Goal: Browse casually: Explore the website without a specific task or goal

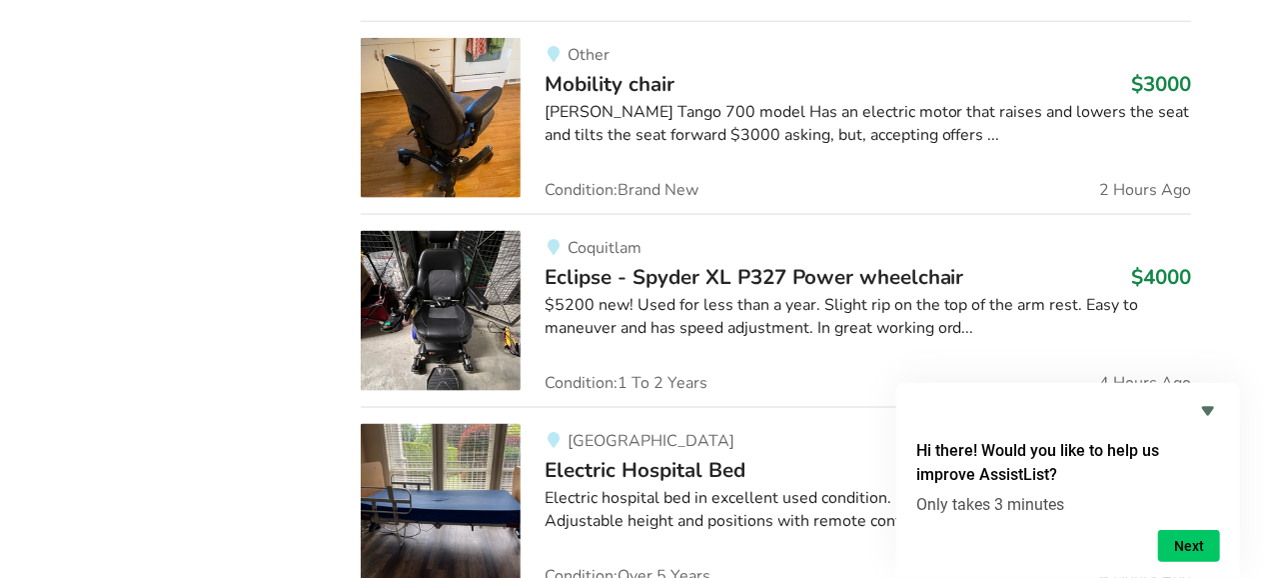
scroll to position [1263, 0]
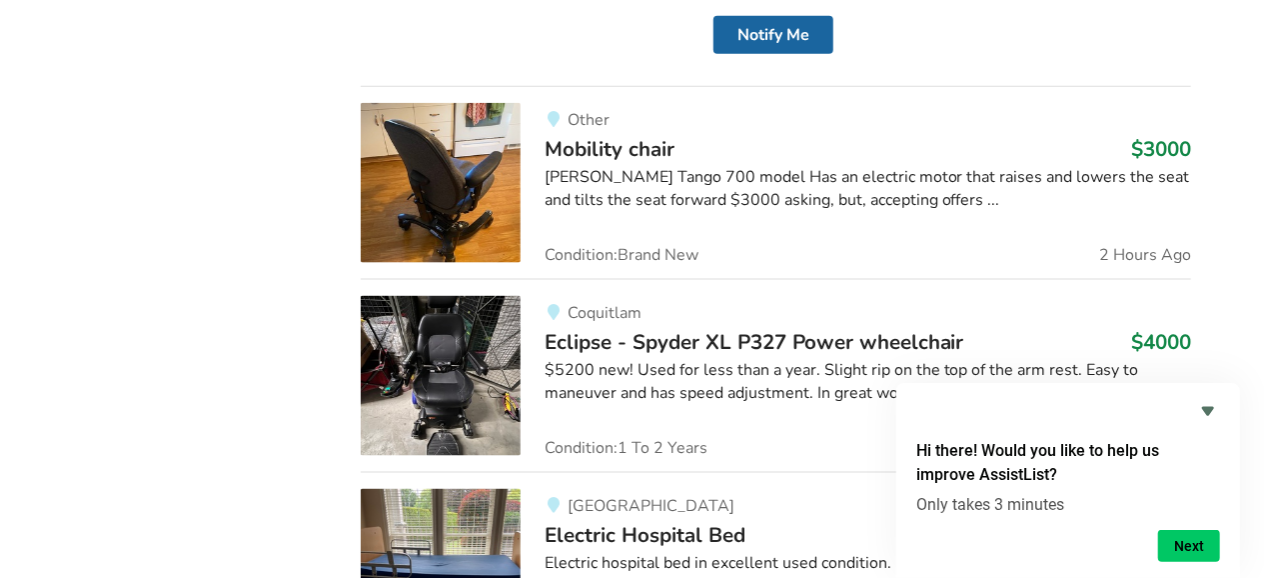
click at [479, 162] on img at bounding box center [441, 183] width 160 height 160
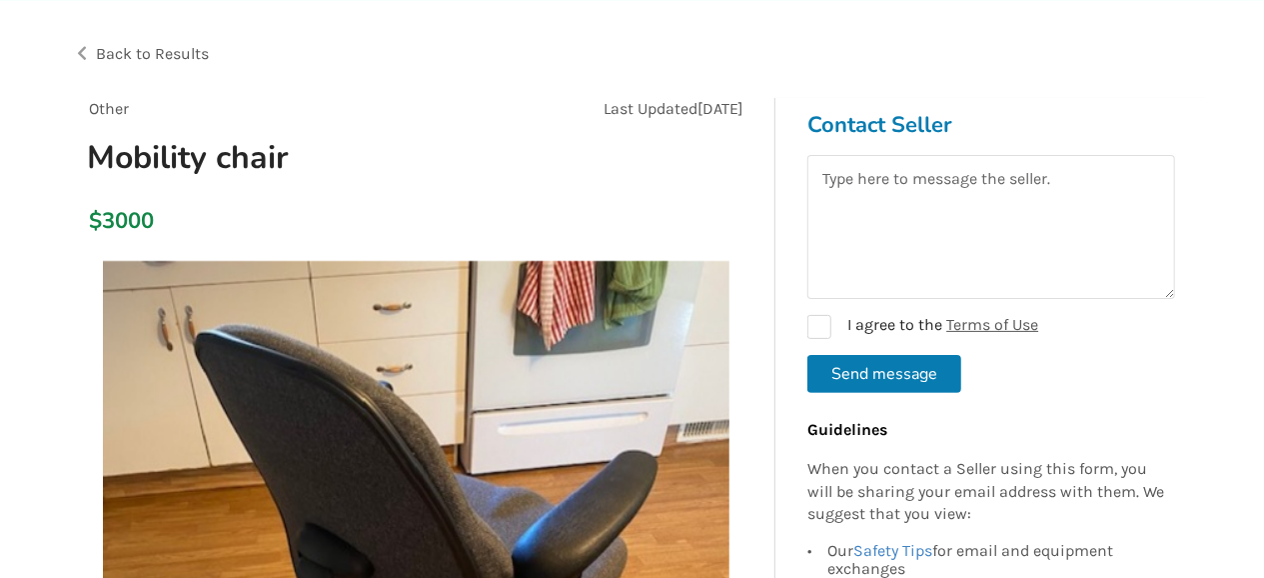
scroll to position [104, 0]
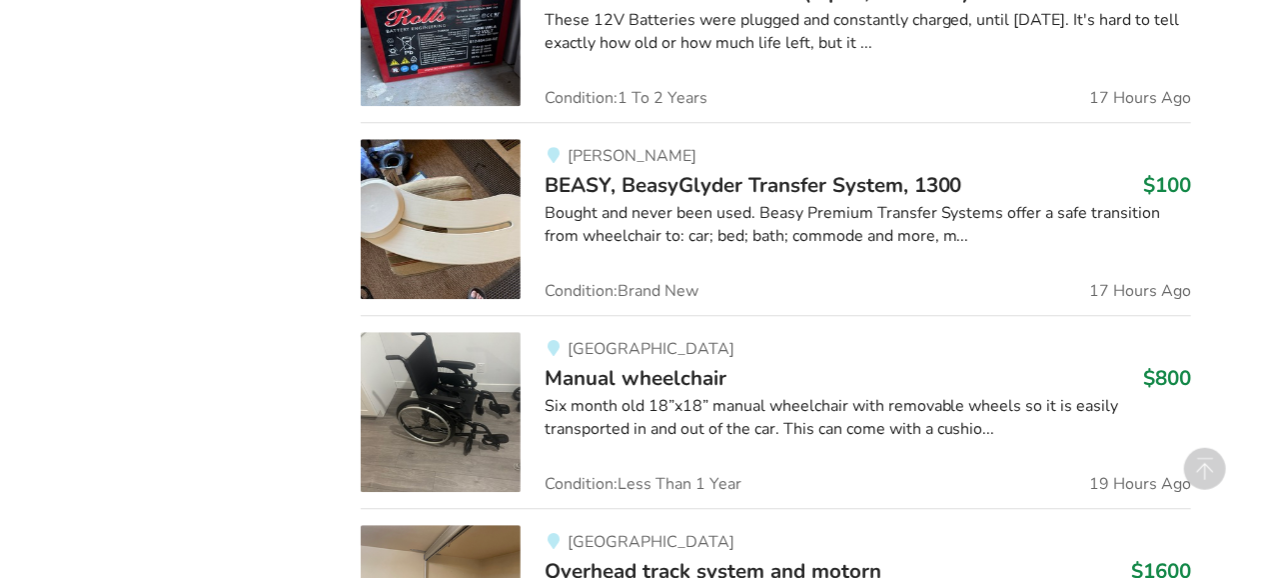
scroll to position [2615, 0]
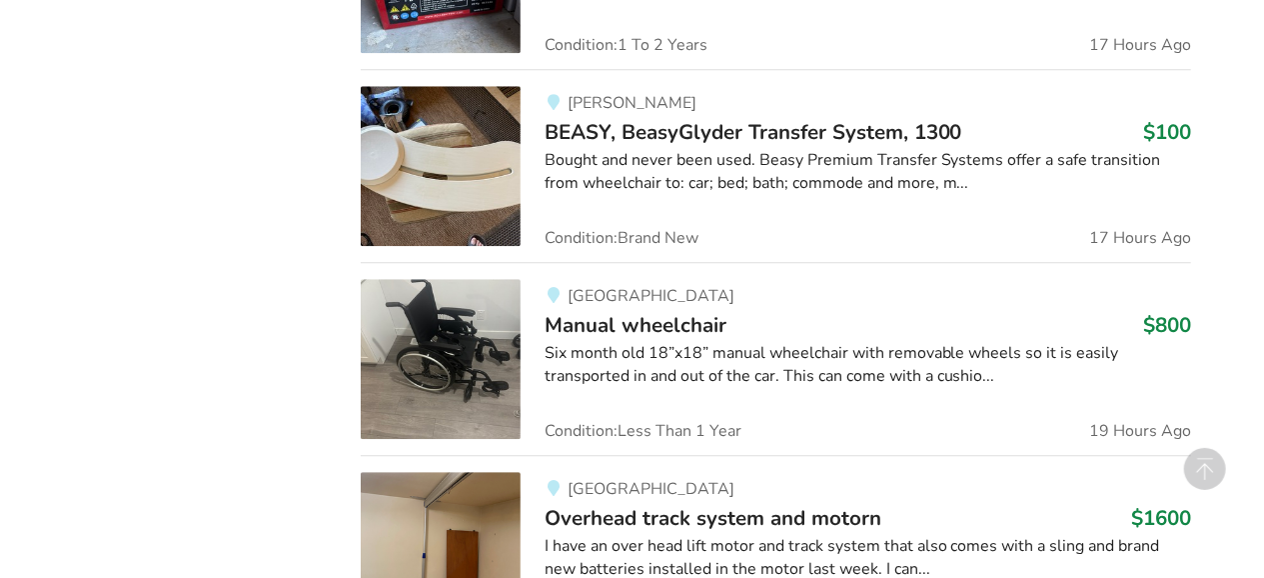
click at [420, 154] on img at bounding box center [441, 166] width 160 height 160
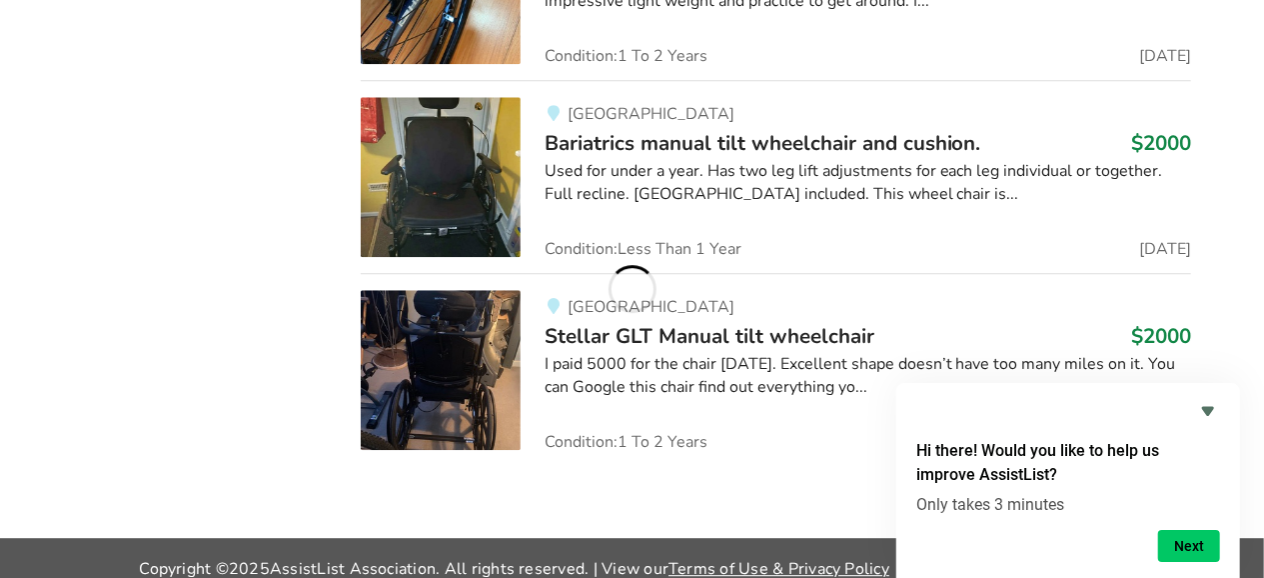
scroll to position [6277, 0]
